Goal: Information Seeking & Learning: Check status

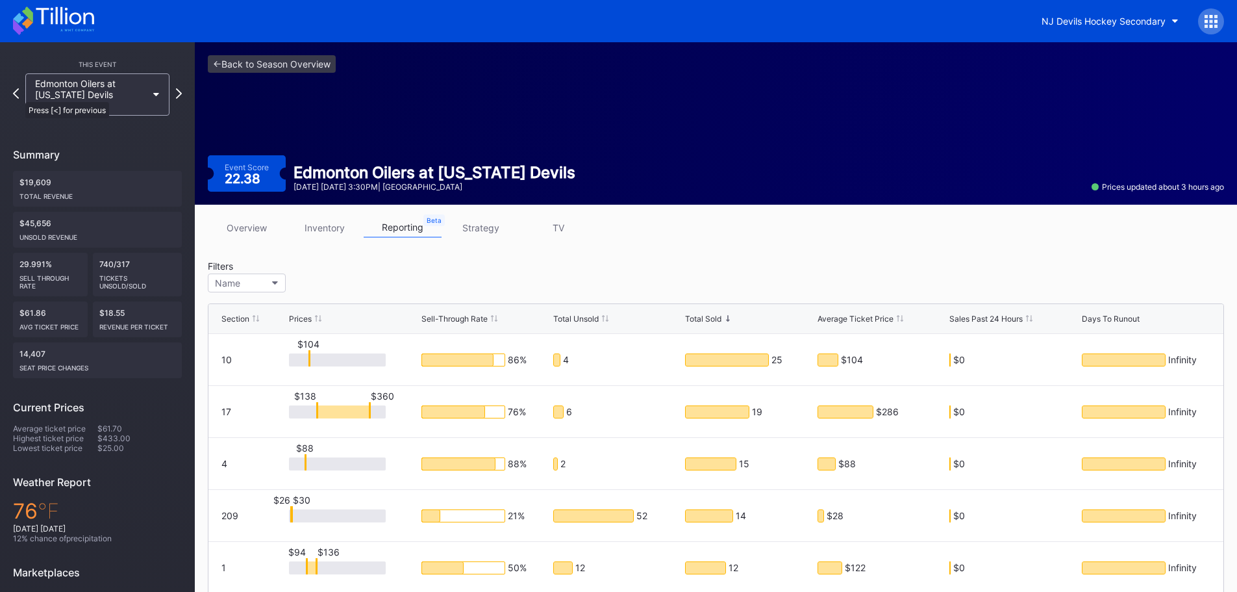
click at [20, 95] on div "Edmonton Oilers at [US_STATE] Devils [DATE] 3:30PM" at bounding box center [97, 94] width 157 height 42
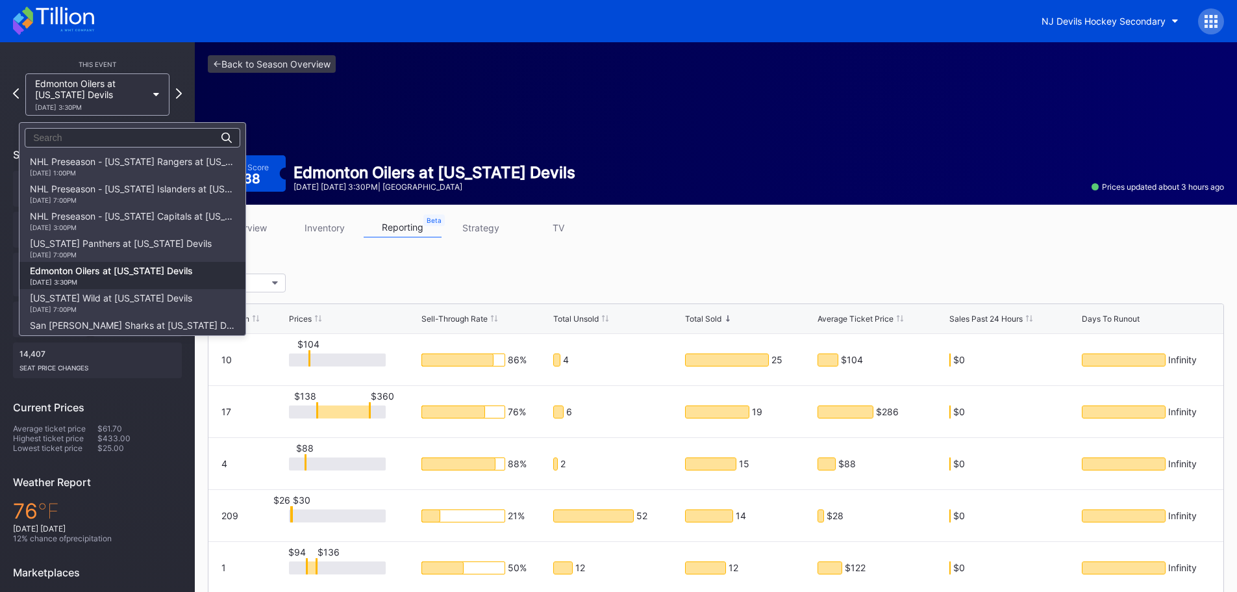
scroll to position [109, 0]
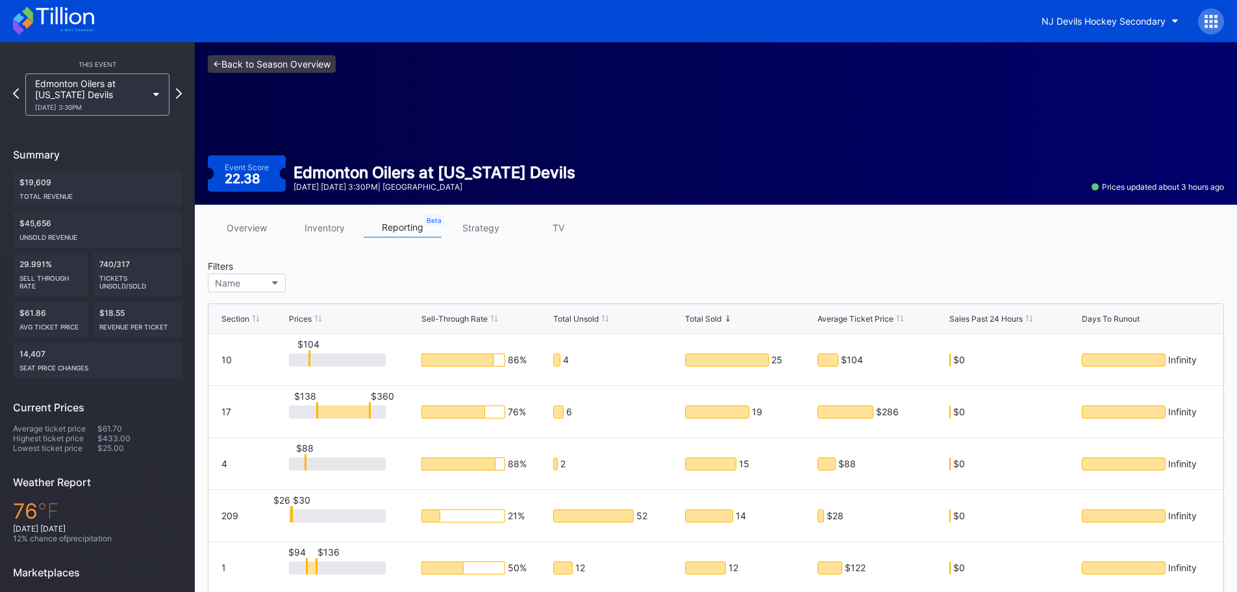
click at [301, 60] on link "<- Back to Season Overview" at bounding box center [272, 64] width 128 height 18
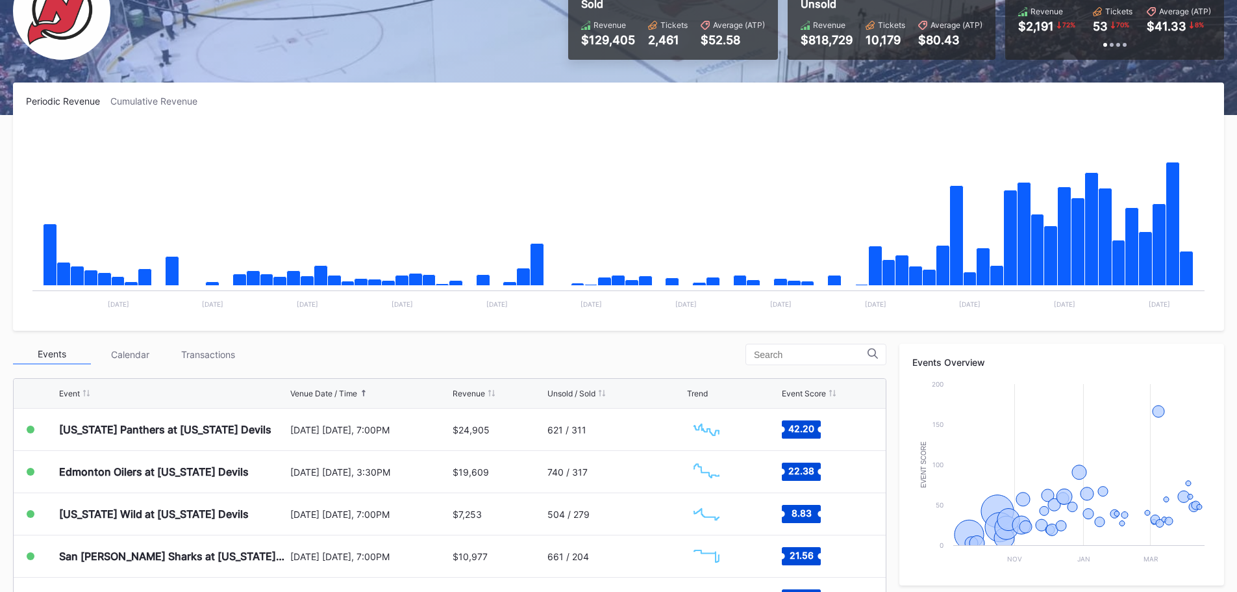
scroll to position [130, 0]
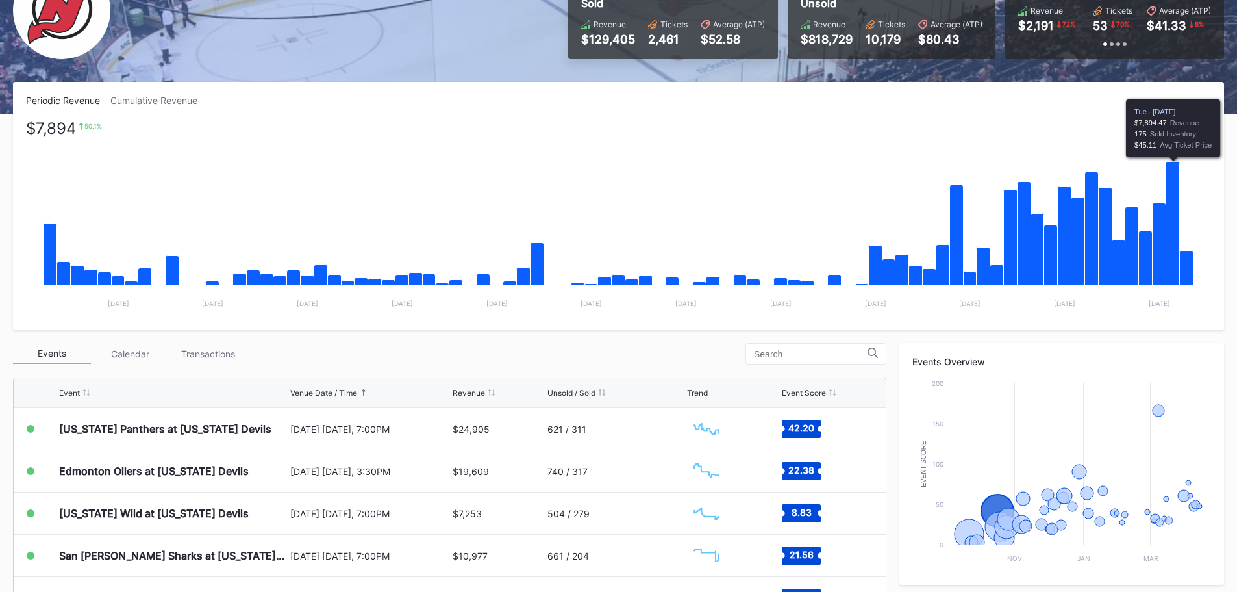
click at [1172, 274] on icon "Chart title" at bounding box center [1173, 223] width 14 height 123
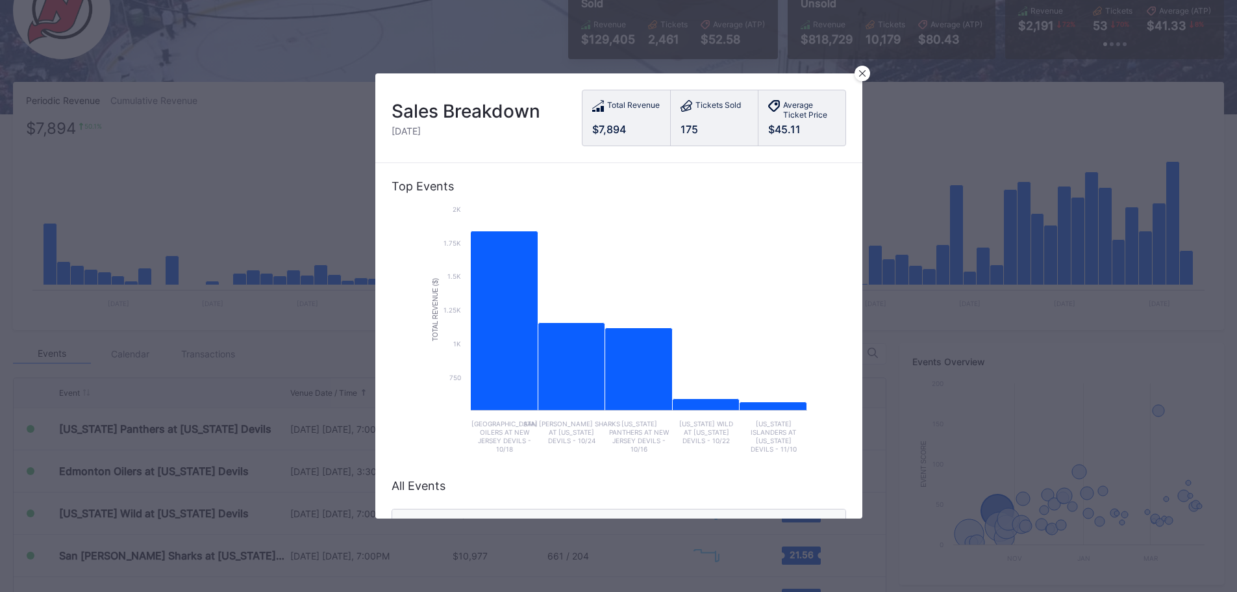
click at [490, 376] on icon "Chart title" at bounding box center [504, 354] width 68 height 247
click at [492, 345] on icon "Chart title" at bounding box center [504, 354] width 68 height 247
click at [499, 341] on icon "Chart title" at bounding box center [504, 354] width 68 height 247
click at [499, 340] on icon "Chart title" at bounding box center [504, 354] width 68 height 247
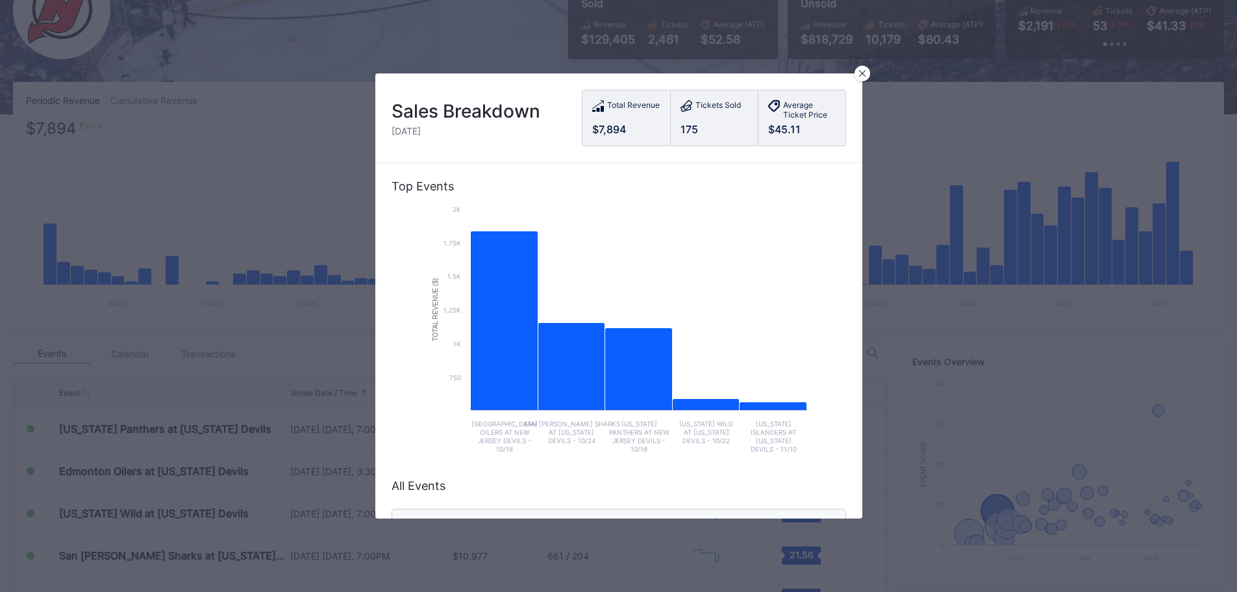
click at [499, 340] on icon "Chart title" at bounding box center [504, 354] width 68 height 247
click at [495, 285] on icon "Chart title" at bounding box center [504, 354] width 68 height 247
click at [497, 263] on icon "Chart title" at bounding box center [504, 354] width 68 height 247
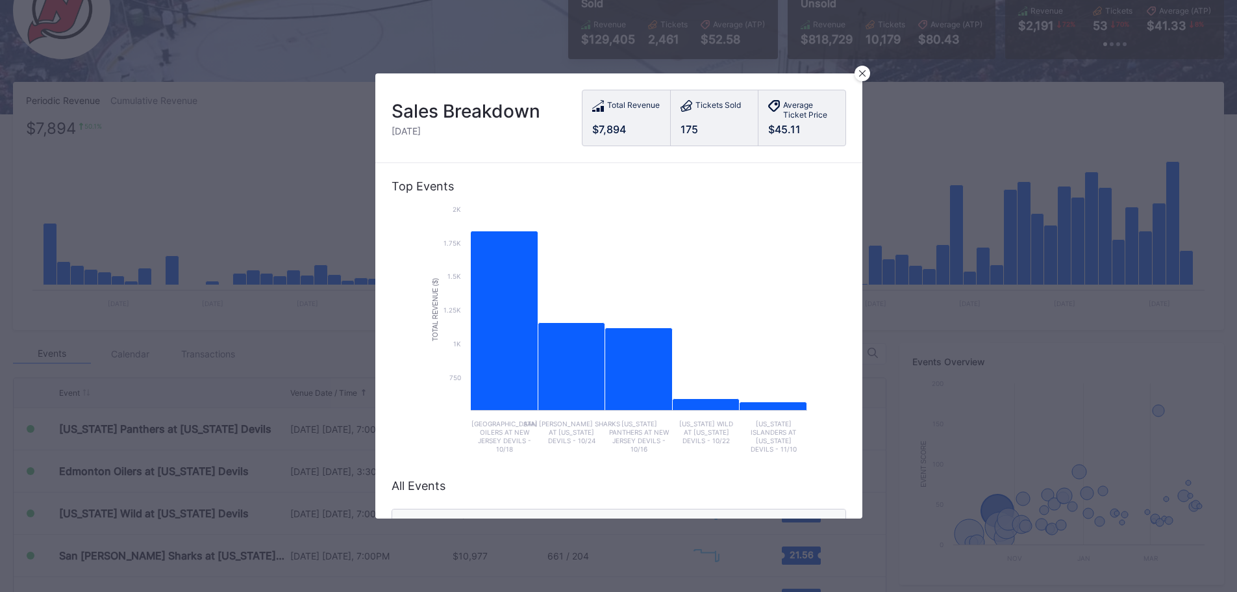
click at [499, 253] on icon "Chart title" at bounding box center [504, 354] width 68 height 247
click at [497, 238] on icon "Chart title" at bounding box center [504, 354] width 68 height 247
click at [508, 318] on icon "Chart title" at bounding box center [504, 354] width 68 height 247
click at [502, 311] on icon "Chart title" at bounding box center [504, 354] width 68 height 247
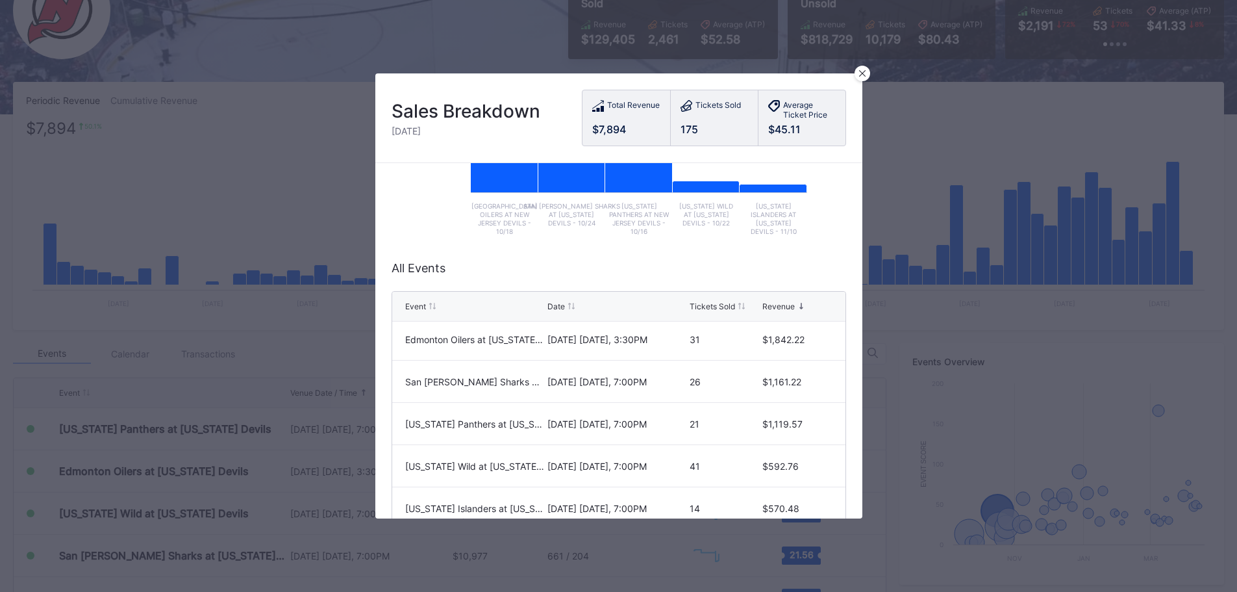
scroll to position [0, 0]
click at [859, 72] on icon at bounding box center [862, 73] width 6 height 6
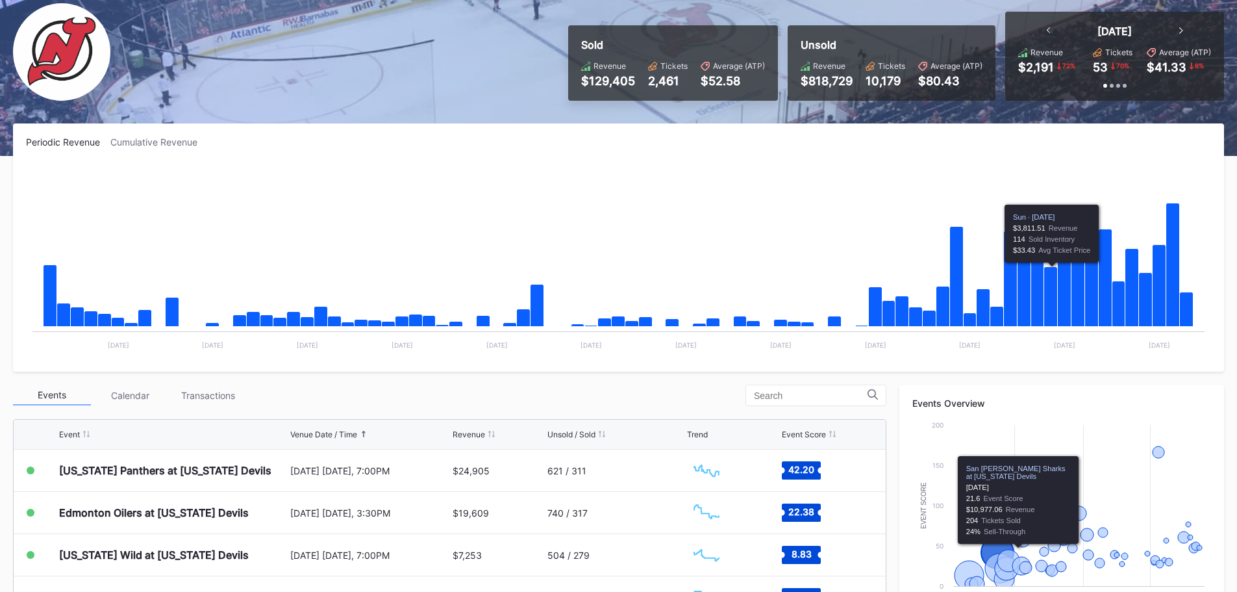
scroll to position [65, 0]
